Goal: Transaction & Acquisition: Purchase product/service

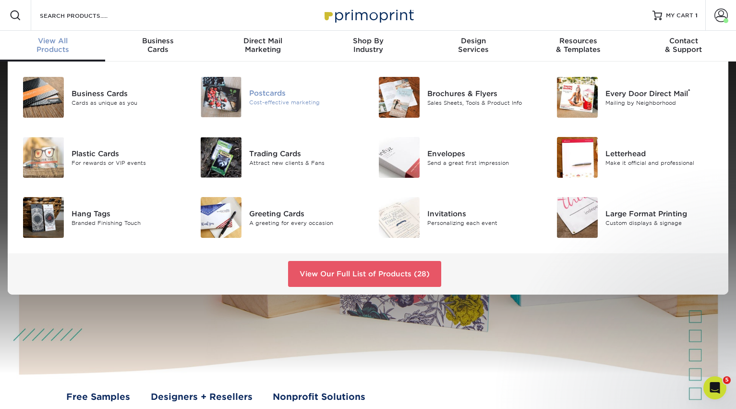
click at [264, 94] on div "Postcards" at bounding box center [304, 93] width 111 height 11
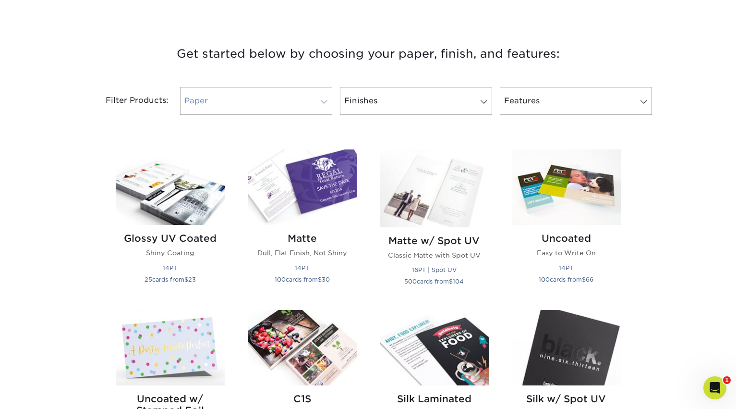
click at [321, 102] on span at bounding box center [324, 102] width 13 height 8
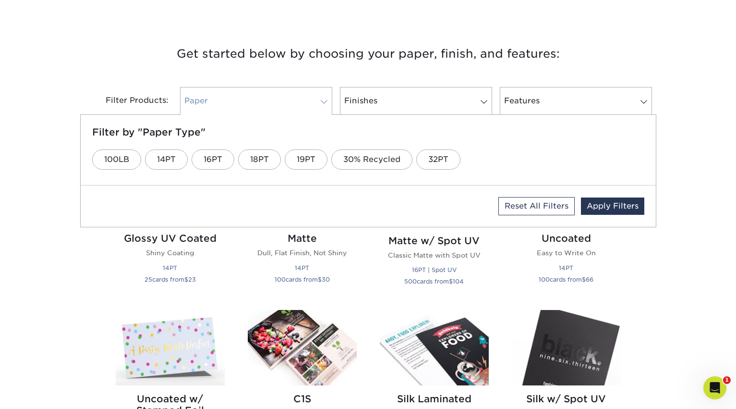
click at [321, 102] on span at bounding box center [324, 102] width 13 height 8
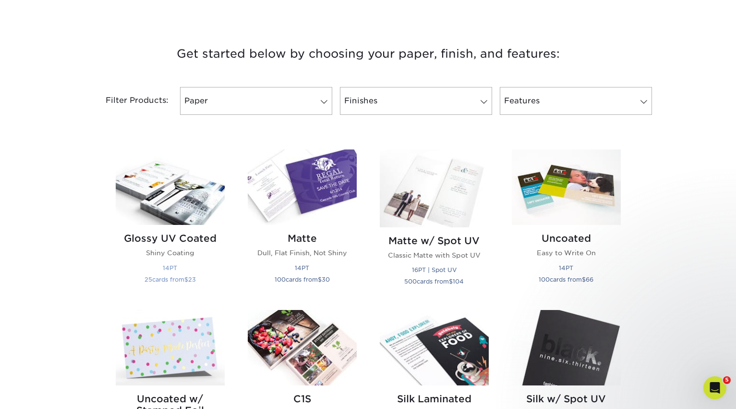
click at [186, 197] on img at bounding box center [170, 186] width 109 height 75
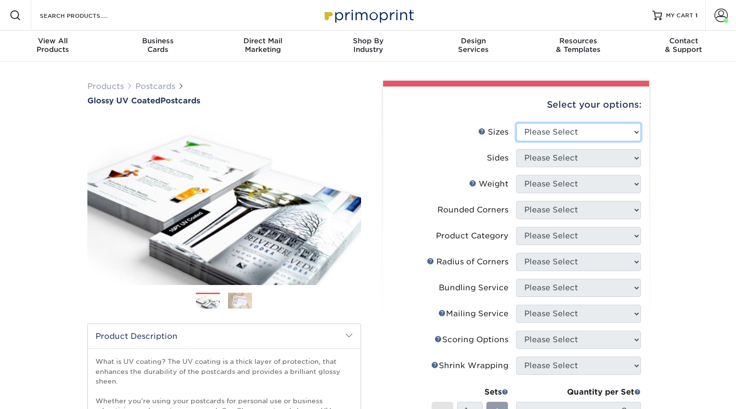
click at [560, 136] on select "Please Select 1.5" x 7" 2" x 4" 2" x 6" 2" x 7" 2" x 8" 2.12" x 5.5" 2.12" x 5.…" at bounding box center [578, 132] width 125 height 18
click at [664, 210] on div "Products Postcards Glossy UV Coated Postcards Previous Next show more 25" at bounding box center [368, 342] width 736 height 563
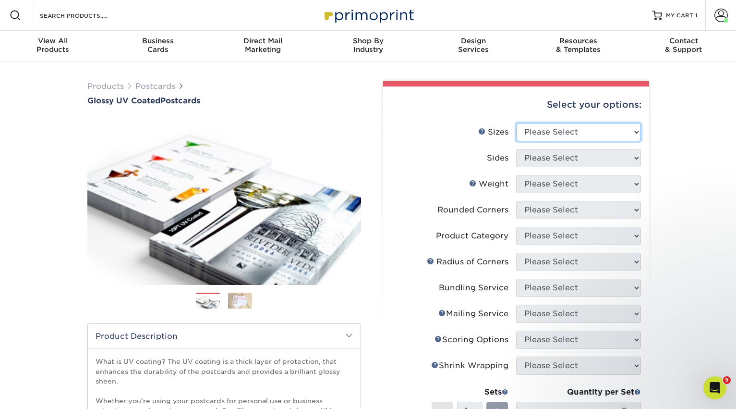
click at [559, 134] on select "Please Select 1.5" x 7" 2" x 4" 2" x 6" 2" x 7" 2" x 8" 2.12" x 5.5" 2.12" x 5.…" at bounding box center [578, 132] width 125 height 18
select select "3.50x8.50"
click at [516, 123] on select "Please Select 1.5" x 7" 2" x 4" 2" x 6" 2" x 7" 2" x 8" 2.12" x 5.5" 2.12" x 5.…" at bounding box center [578, 132] width 125 height 18
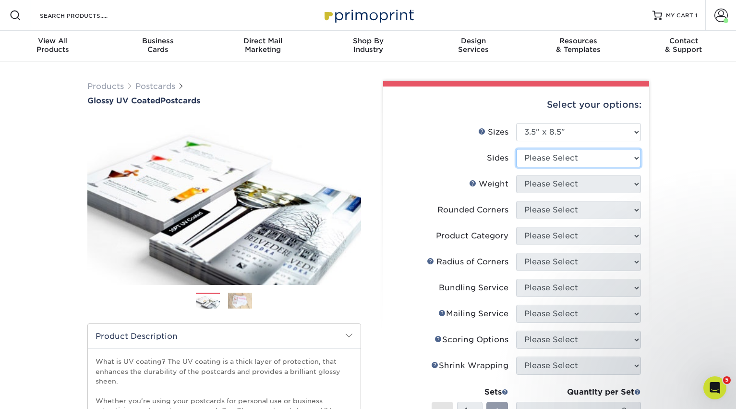
click at [561, 159] on select "Please Select Print Both Sides Print Front Only" at bounding box center [578, 158] width 125 height 18
select select "13abbda7-1d64-4f25-8bb2-c179b224825d"
click at [516, 149] on select "Please Select Print Both Sides Print Front Only" at bounding box center [578, 158] width 125 height 18
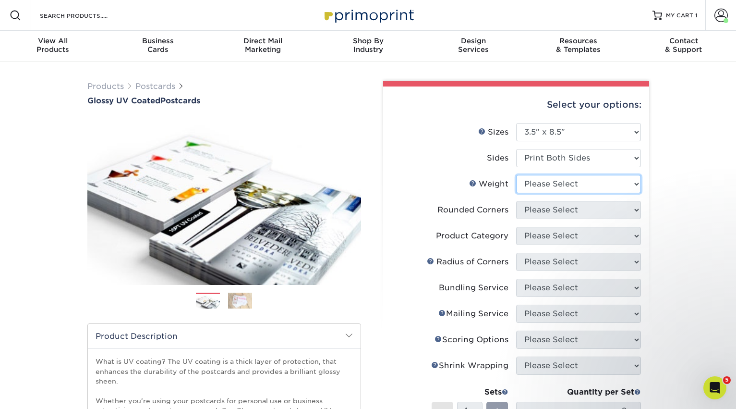
click at [557, 183] on select "Please Select 16PT 14PT 18PT C1S" at bounding box center [578, 184] width 125 height 18
select select "16PT"
click at [516, 175] on select "Please Select 16PT 14PT 18PT C1S" at bounding box center [578, 184] width 125 height 18
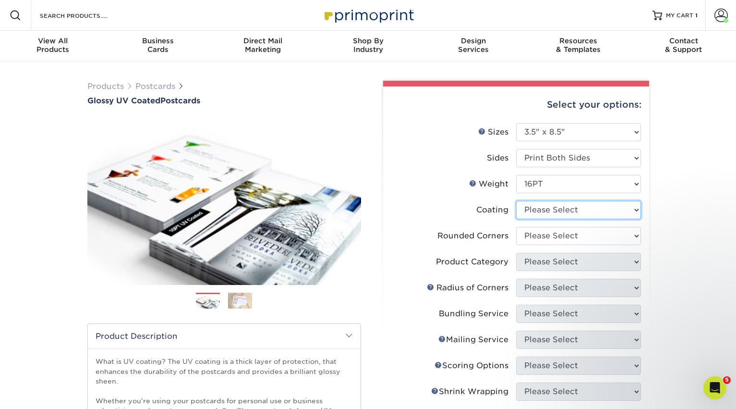
click at [555, 211] on select at bounding box center [578, 210] width 125 height 18
select select "ae367451-b2b8-45df-a344-0f05b6a12993"
click at [516, 201] on select at bounding box center [578, 210] width 125 height 18
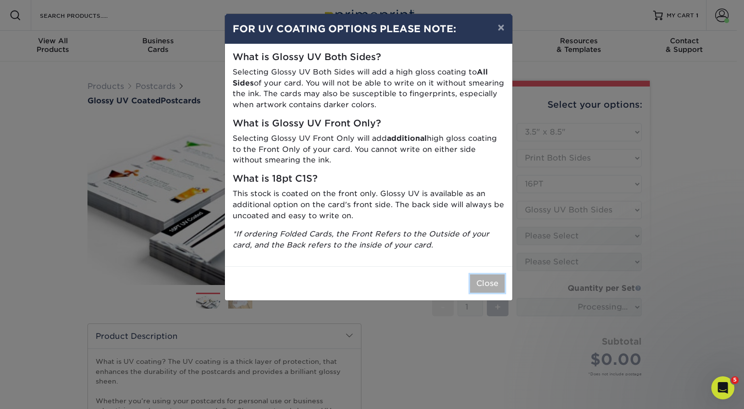
click at [480, 285] on button "Close" at bounding box center [487, 283] width 35 height 18
